Goal: Information Seeking & Learning: Check status

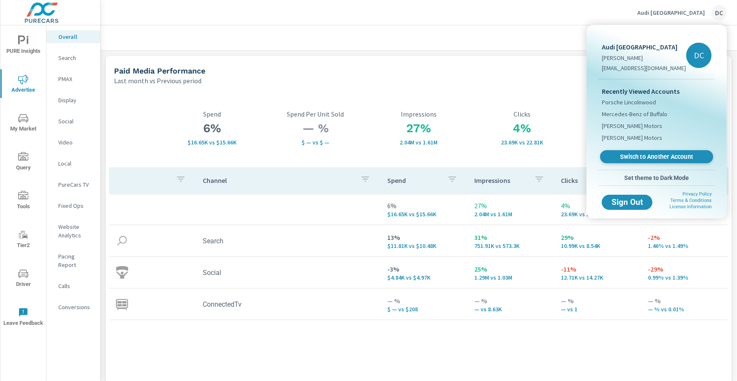
click at [656, 156] on span "Switch to Another Account" at bounding box center [656, 157] width 103 height 8
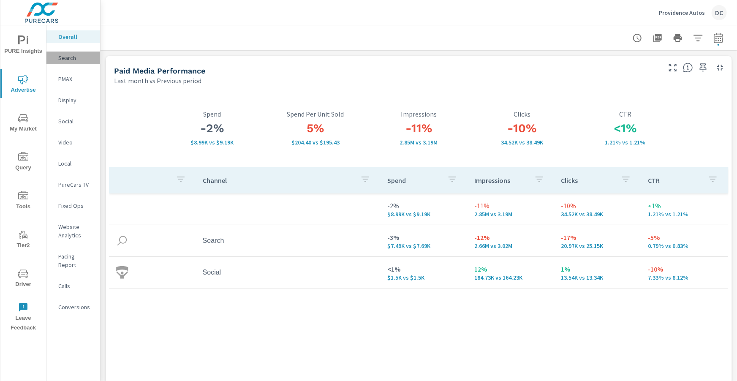
drag, startPoint x: 71, startPoint y: 57, endPoint x: 66, endPoint y: 57, distance: 4.7
click at [70, 57] on p "Search" at bounding box center [75, 58] width 35 height 8
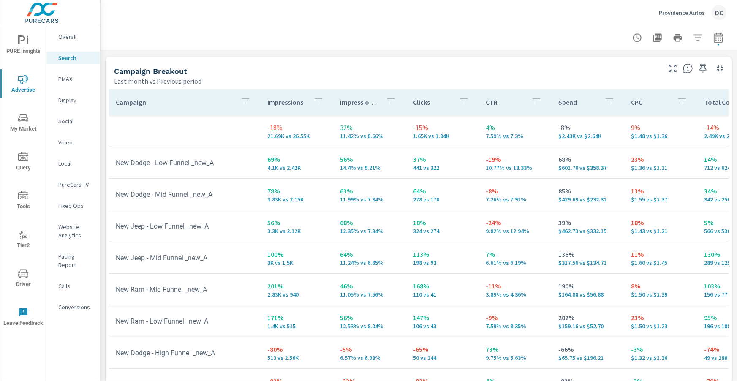
scroll to position [844, 0]
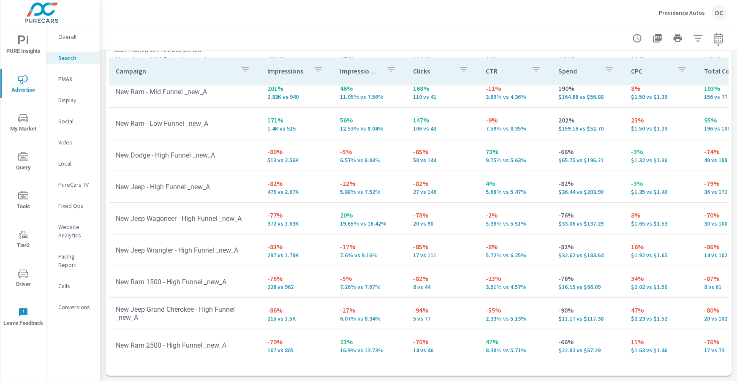
scroll to position [171, 0]
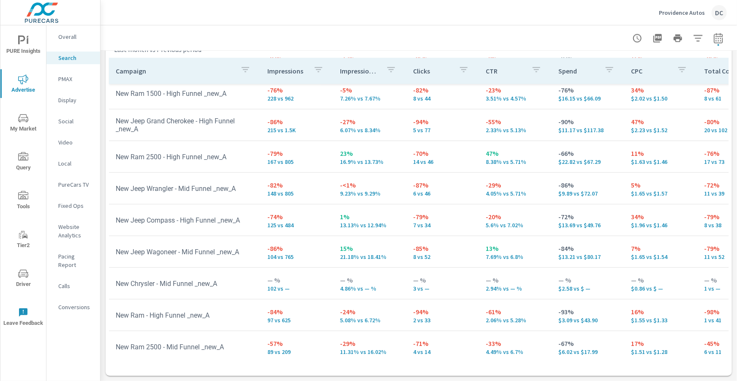
scroll to position [360, 0]
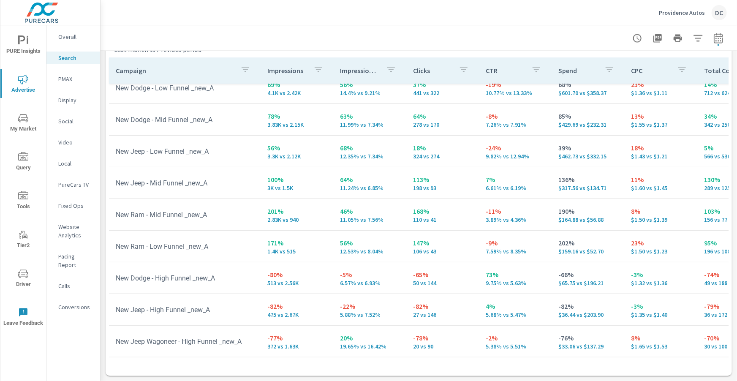
scroll to position [42, 0]
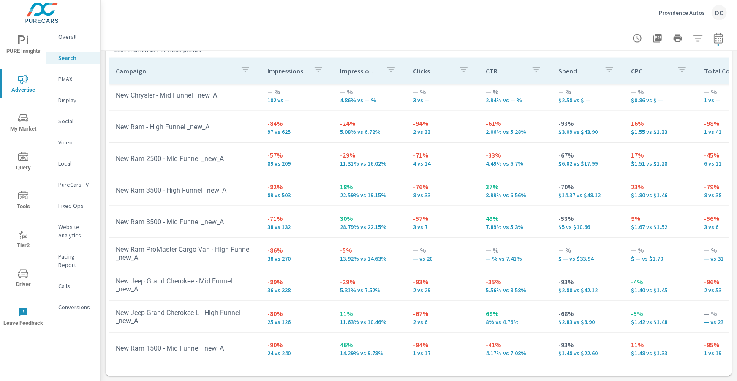
scroll to position [573, 0]
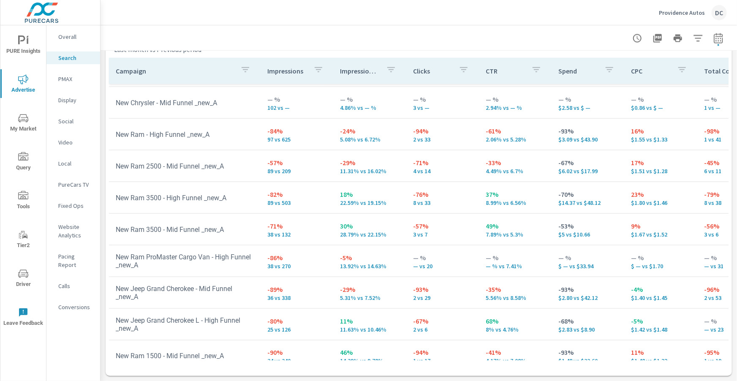
scroll to position [536, 0]
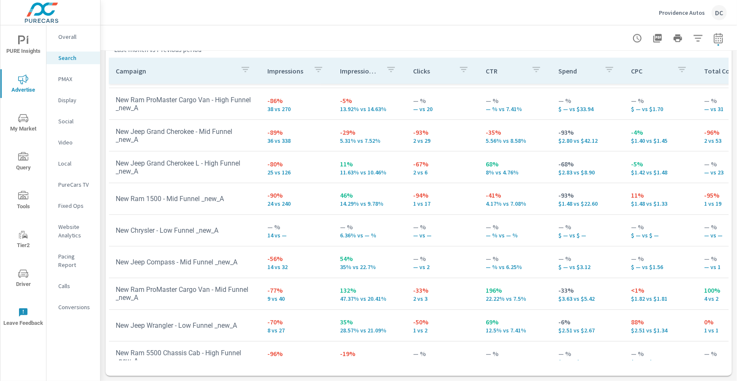
scroll to position [720, 0]
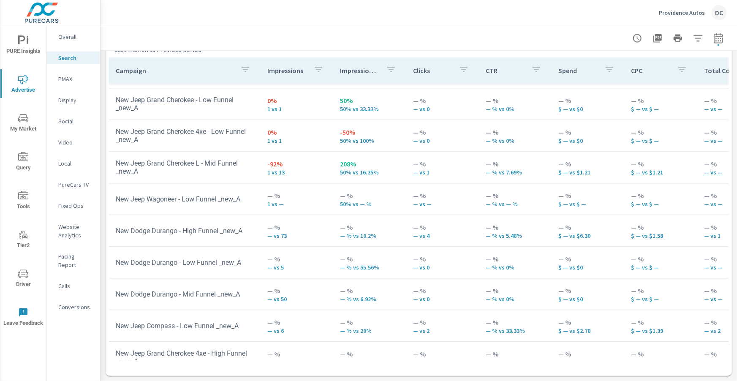
scroll to position [972, 0]
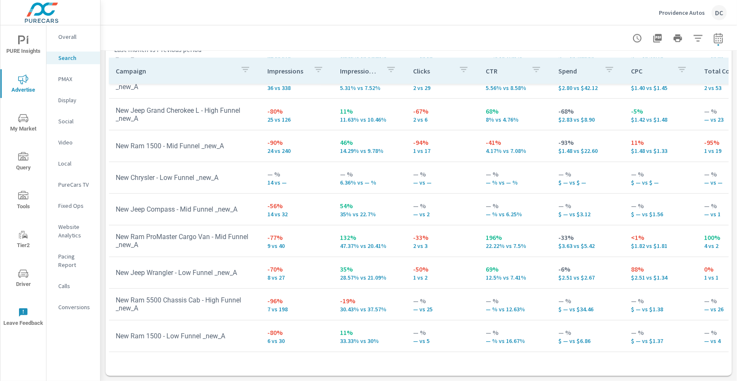
scroll to position [646, 0]
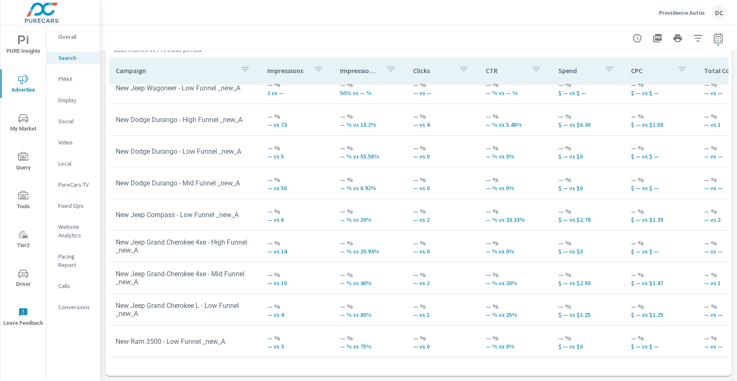
scroll to position [1148, 0]
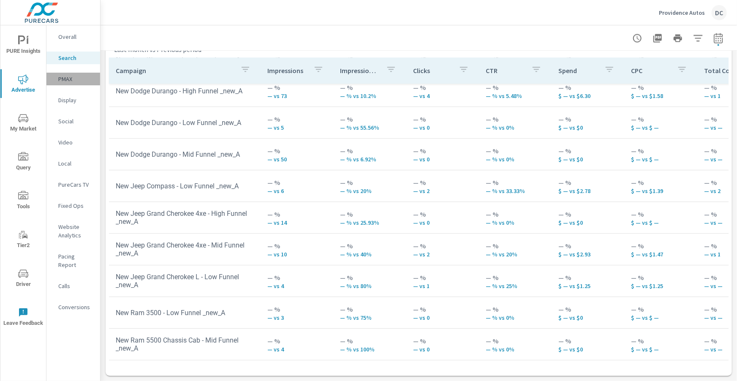
click at [60, 79] on p "PMAX" at bounding box center [75, 79] width 35 height 8
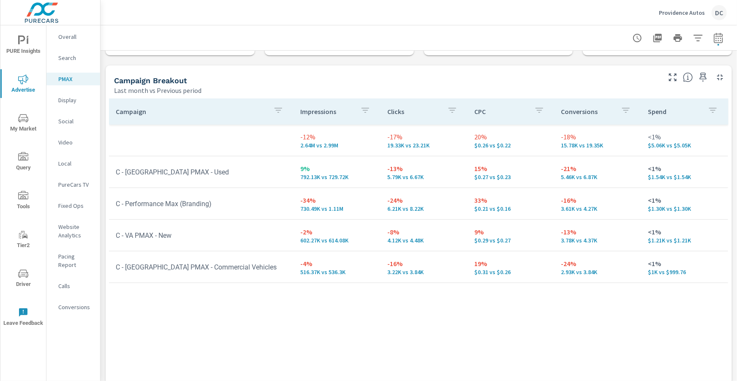
scroll to position [122, 0]
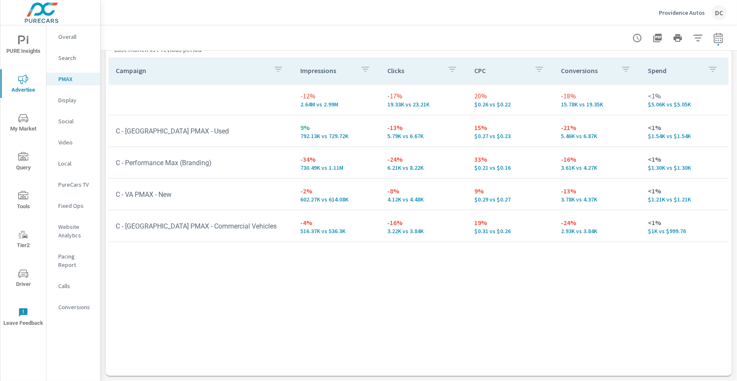
click at [59, 119] on p "Social" at bounding box center [75, 121] width 35 height 8
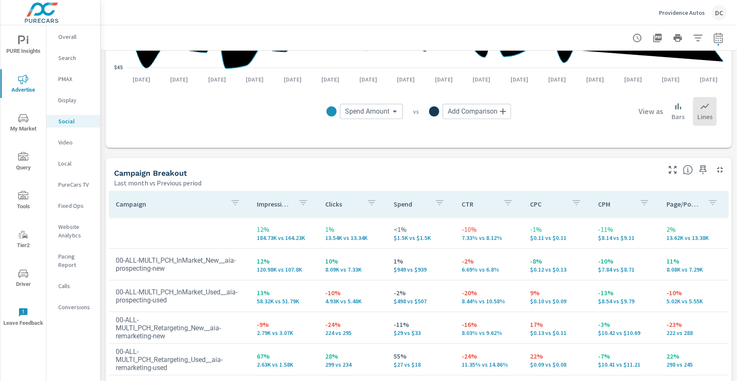
scroll to position [393, 0]
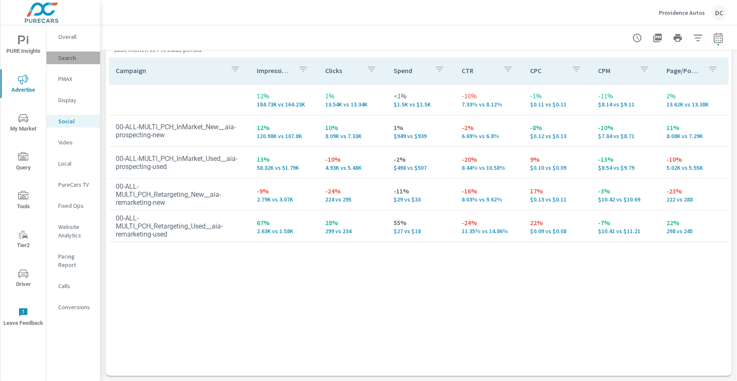
click at [76, 61] on p "Search" at bounding box center [75, 58] width 35 height 8
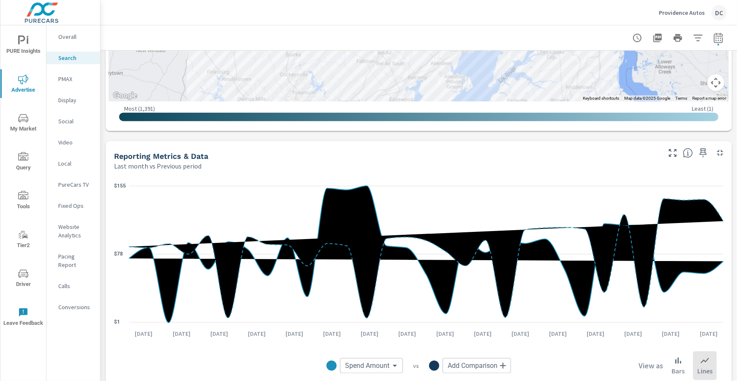
scroll to position [463, 0]
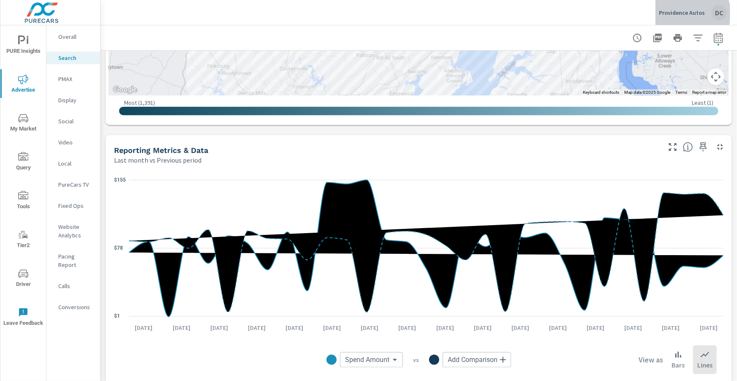
click at [692, 14] on p "Providence Autos" at bounding box center [682, 13] width 46 height 8
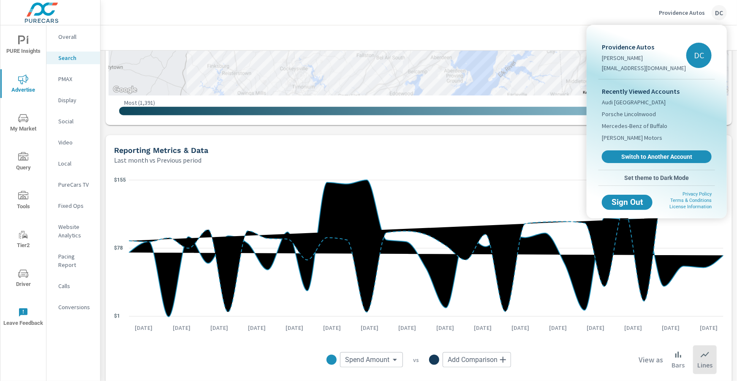
click at [662, 154] on span "Switch to Another Account" at bounding box center [656, 157] width 100 height 8
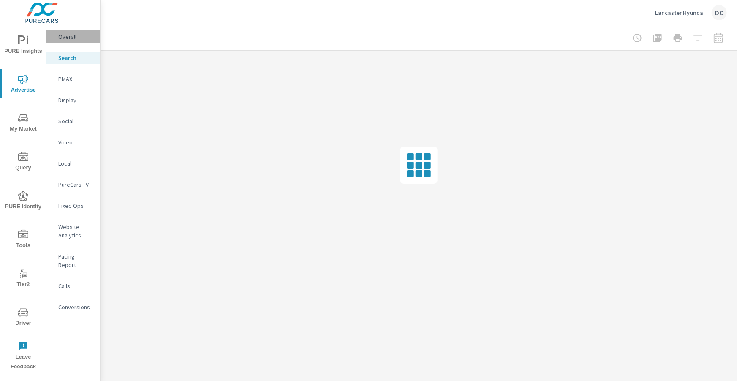
click at [74, 42] on div "Overall" at bounding box center [73, 36] width 54 height 13
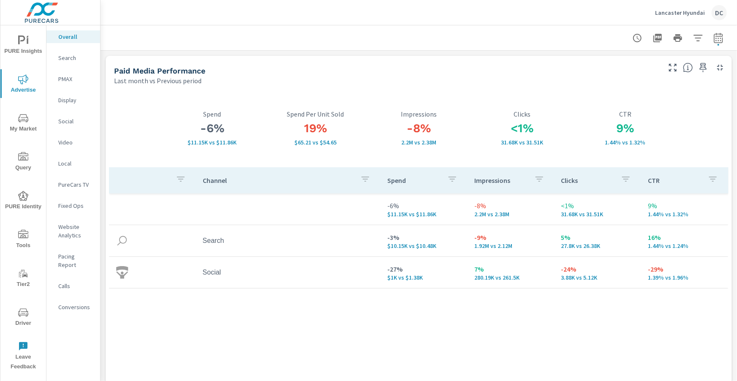
click at [62, 76] on p "PMAX" at bounding box center [75, 79] width 35 height 8
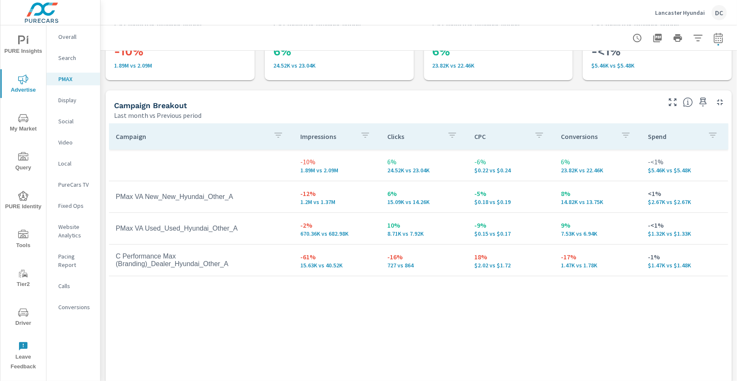
scroll to position [57, 0]
click at [73, 62] on p "Search" at bounding box center [75, 58] width 35 height 8
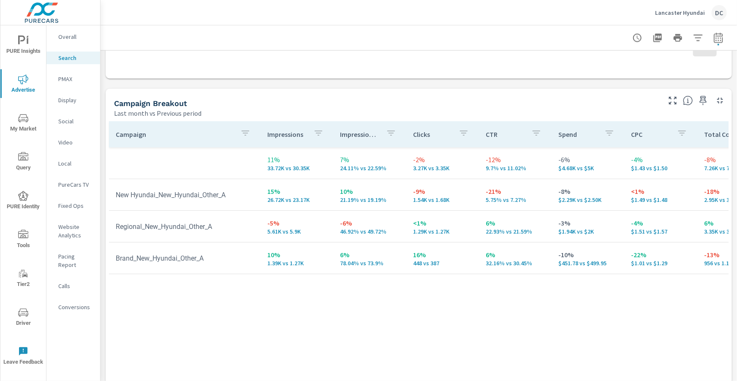
scroll to position [796, 0]
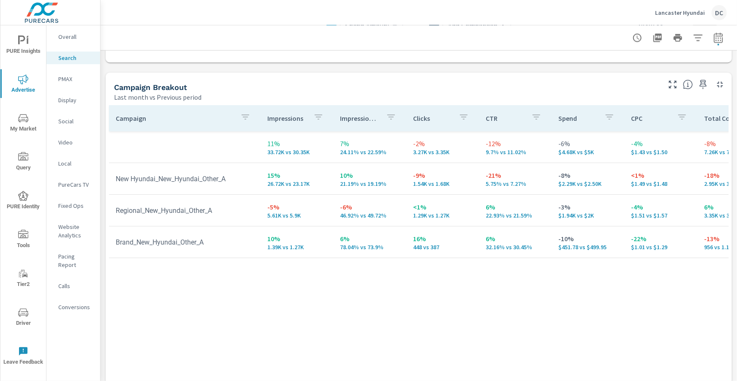
click at [66, 119] on p "Social" at bounding box center [75, 121] width 35 height 8
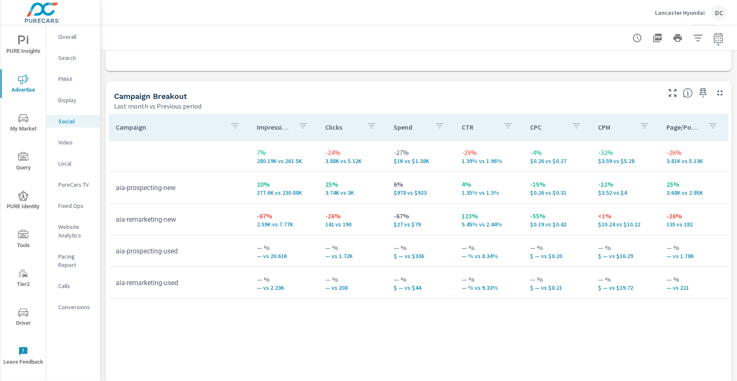
scroll to position [342, 0]
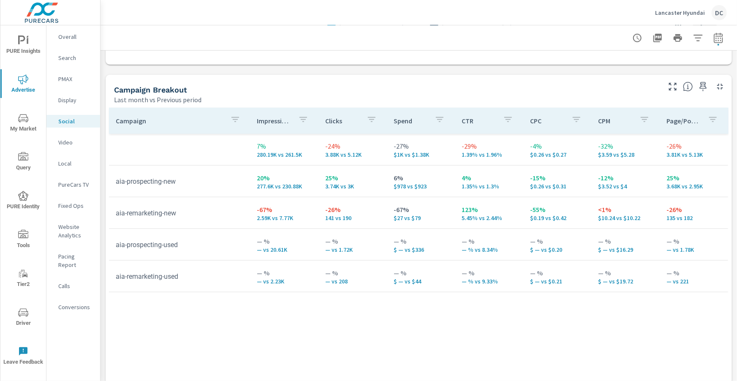
click at [659, 10] on p "Lancaster Hyundai" at bounding box center [680, 13] width 50 height 8
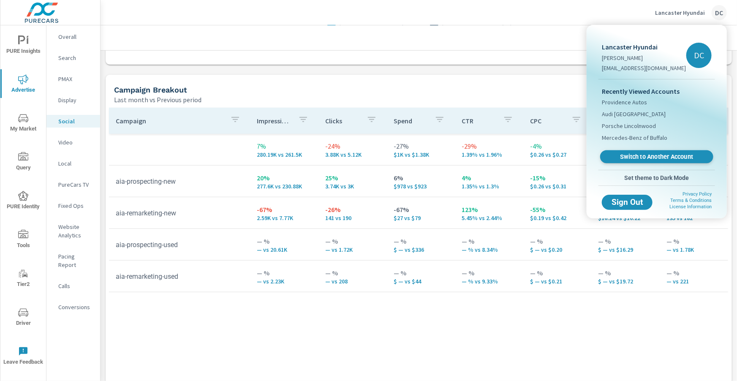
click at [646, 158] on span "Switch to Another Account" at bounding box center [656, 157] width 103 height 8
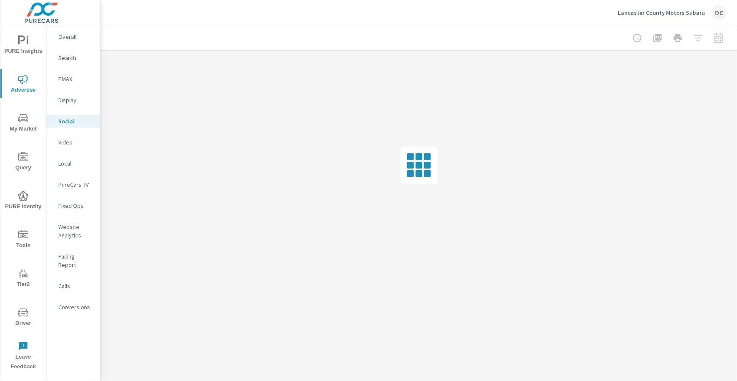
click at [75, 37] on p "Overall" at bounding box center [75, 37] width 35 height 8
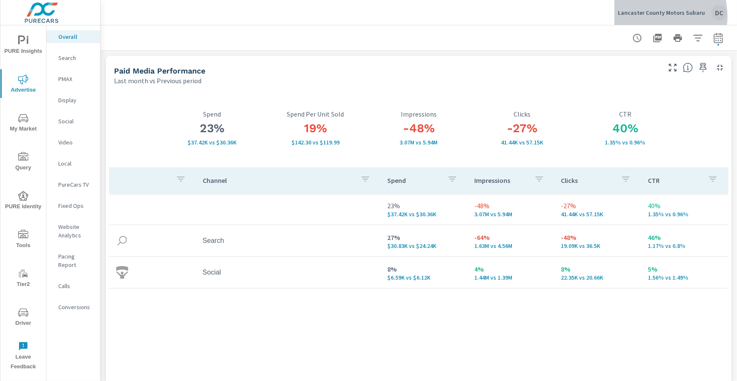
click at [655, 16] on p "Lancaster County Motors Subaru" at bounding box center [661, 13] width 87 height 8
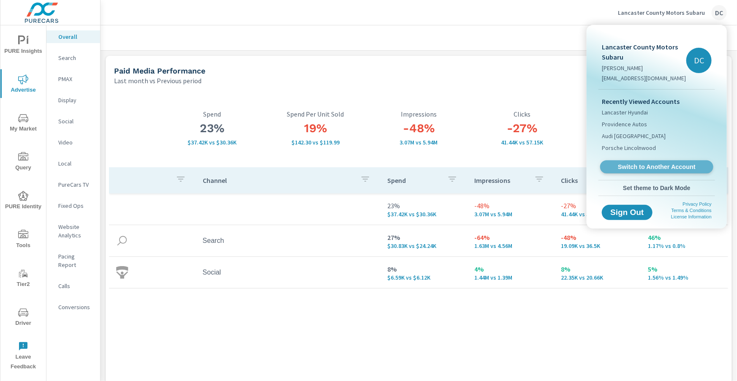
click at [648, 169] on span "Switch to Another Account" at bounding box center [656, 167] width 103 height 8
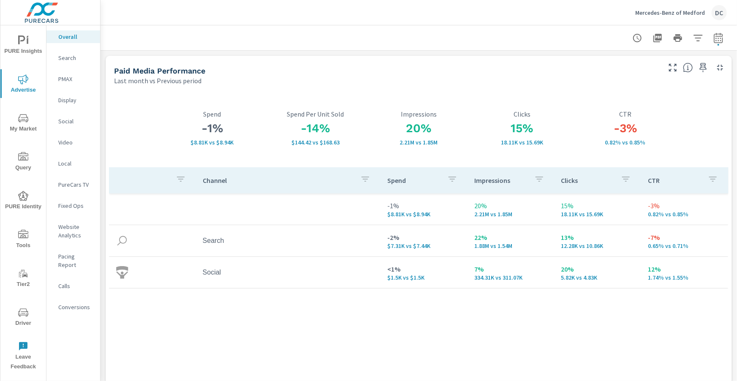
click at [69, 57] on p "Search" at bounding box center [75, 58] width 35 height 8
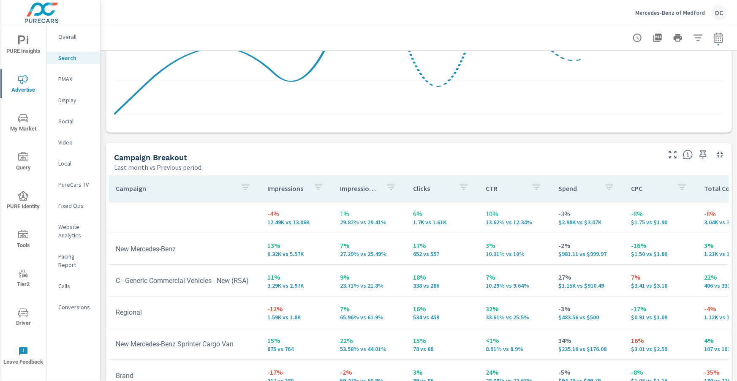
scroll to position [844, 0]
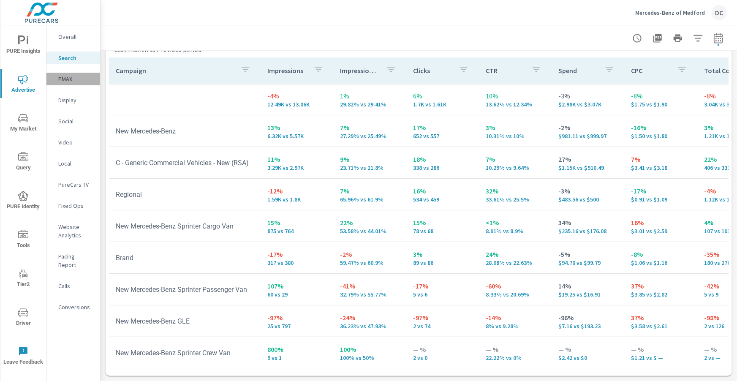
click at [71, 81] on p "PMAX" at bounding box center [75, 79] width 35 height 8
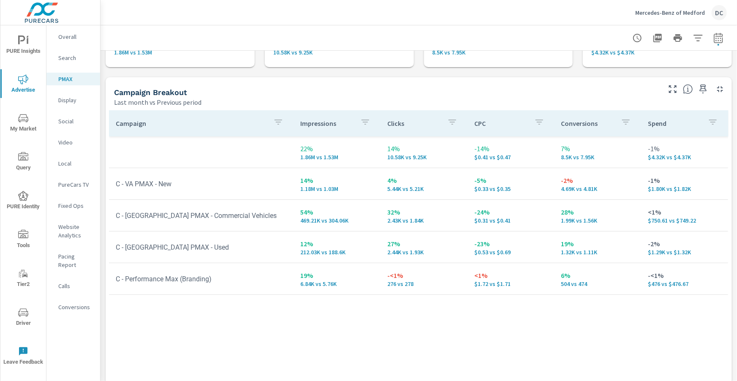
scroll to position [68, 0]
click at [661, 14] on p "Mercedes-Benz of Medford" at bounding box center [670, 13] width 70 height 8
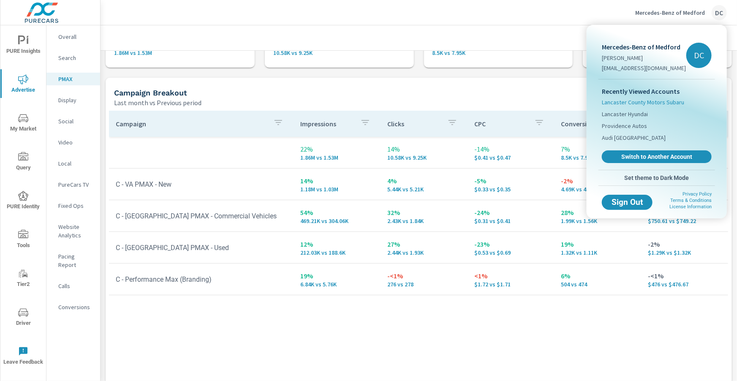
click at [648, 102] on span "Lancaster County Motors Subaru" at bounding box center [643, 102] width 82 height 8
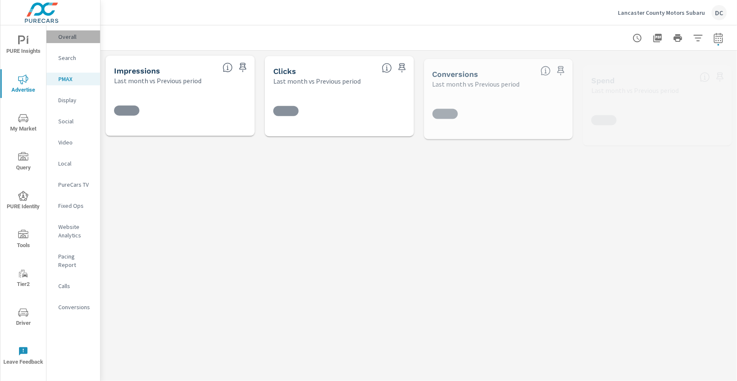
click at [64, 37] on p "Overall" at bounding box center [75, 37] width 35 height 8
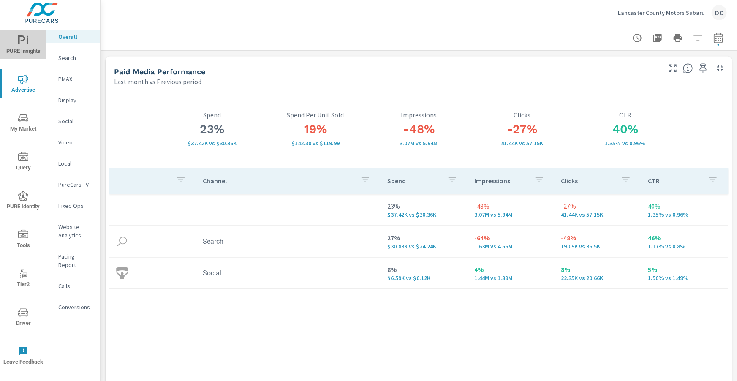
click at [29, 41] on span "PURE Insights" at bounding box center [23, 45] width 41 height 21
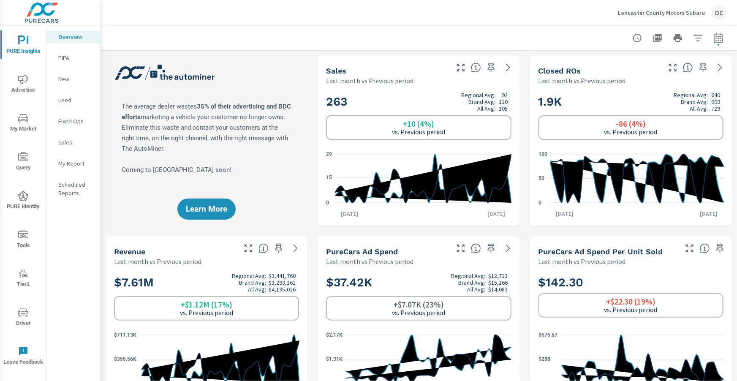
click at [61, 81] on p "New" at bounding box center [75, 79] width 35 height 8
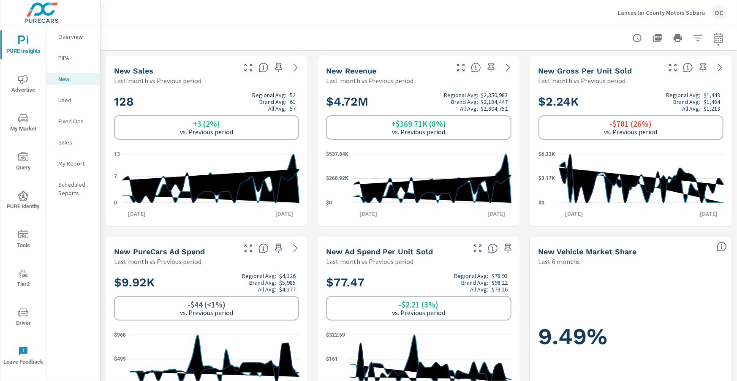
click at [65, 146] on p "Sales" at bounding box center [75, 142] width 35 height 8
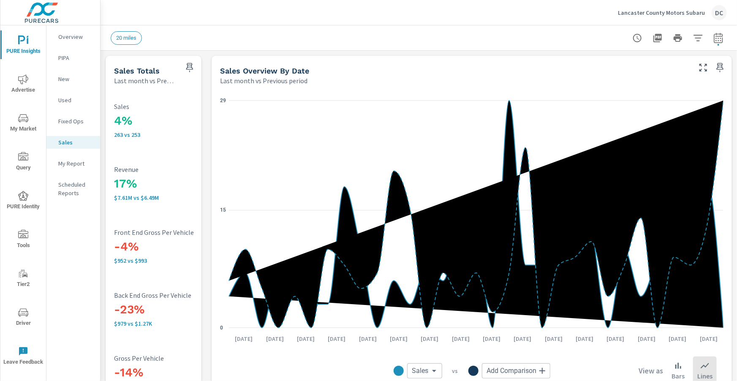
click at [66, 97] on p "Used" at bounding box center [75, 100] width 35 height 8
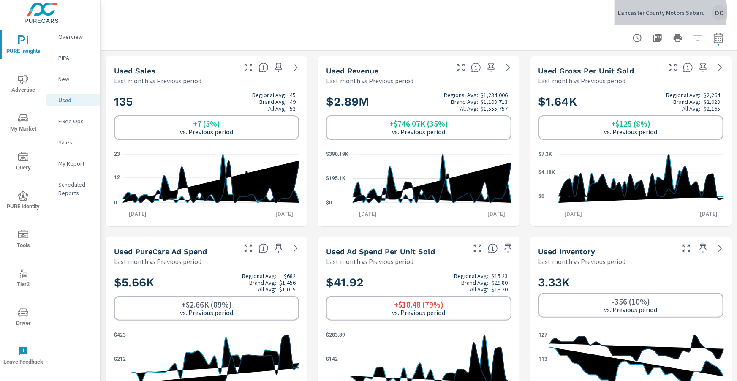
click at [660, 11] on p "Lancaster County Motors Subaru" at bounding box center [661, 13] width 87 height 8
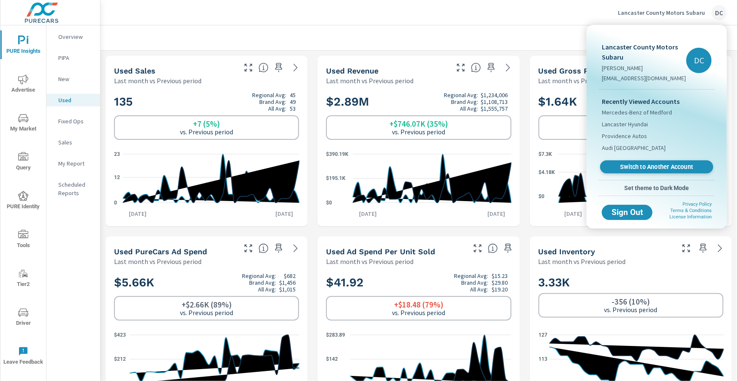
click at [643, 163] on span "Switch to Another Account" at bounding box center [656, 167] width 103 height 8
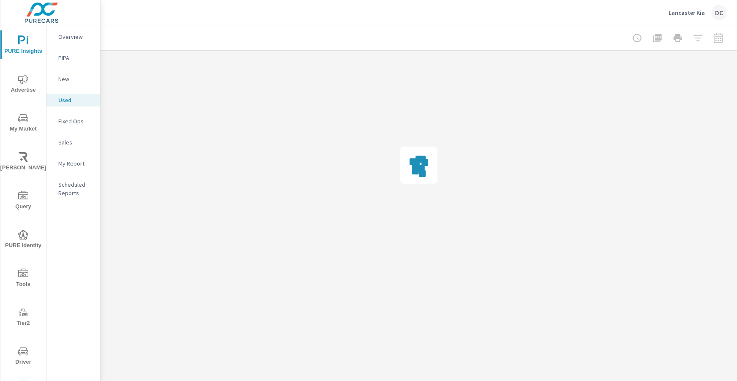
click at [23, 83] on icon "nav menu" at bounding box center [23, 79] width 10 height 10
